Goal: Task Accomplishment & Management: Manage account settings

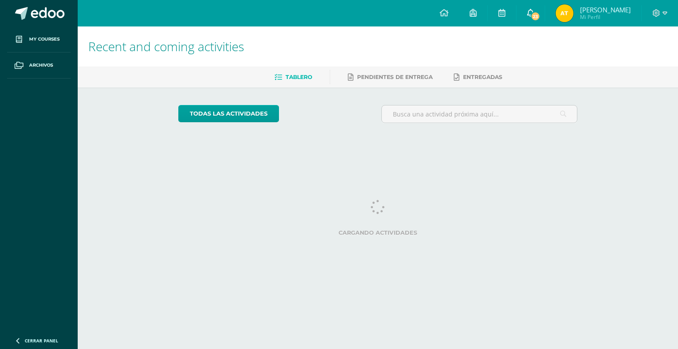
click at [533, 16] on span "23" at bounding box center [535, 16] width 10 height 10
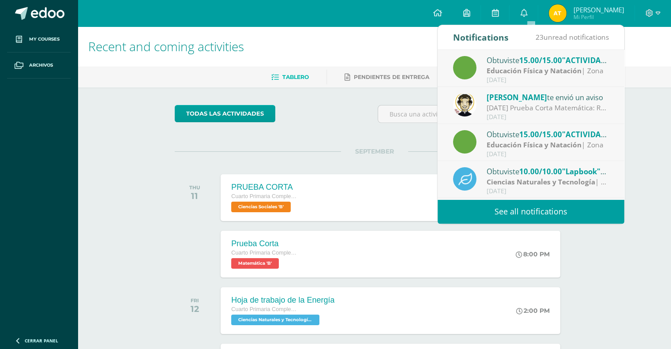
click at [544, 213] on link "See all notifications" at bounding box center [531, 211] width 187 height 24
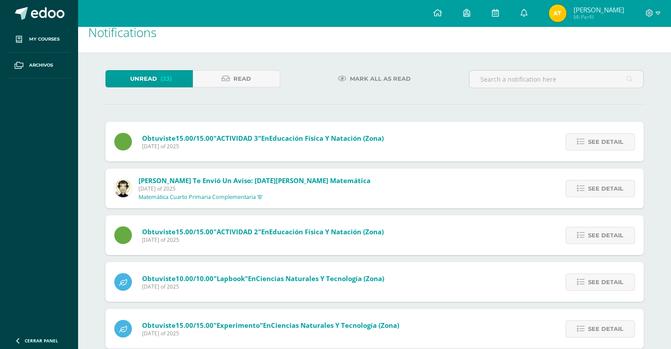
scroll to position [16, 0]
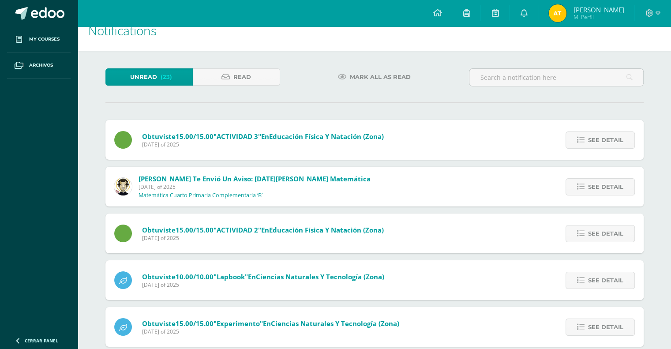
click at [392, 77] on span "Mark all as read" at bounding box center [380, 77] width 61 height 16
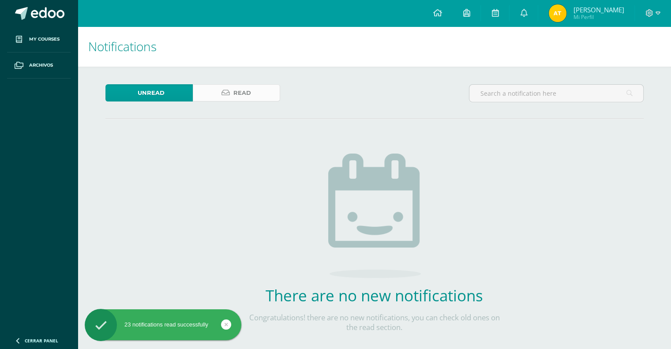
click at [233, 94] on span "Read" at bounding box center [242, 93] width 18 height 16
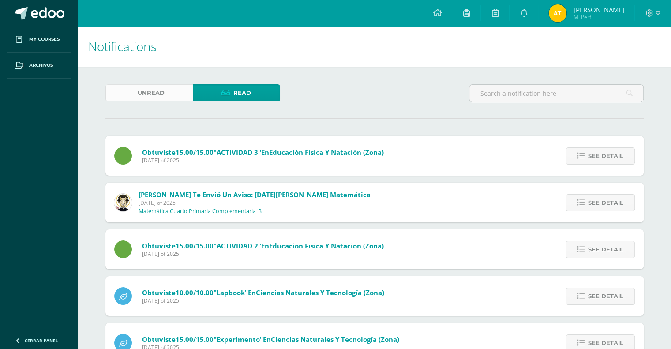
click at [154, 101] on span "Unread" at bounding box center [151, 93] width 27 height 16
